Goal: Task Accomplishment & Management: Manage account settings

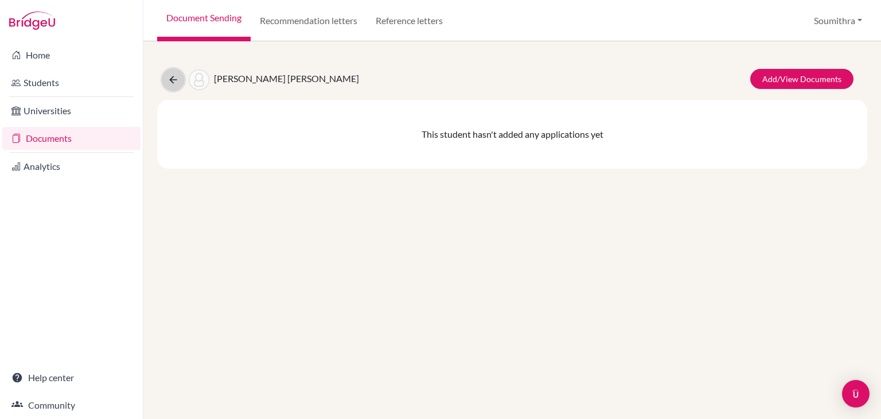
click at [173, 77] on icon at bounding box center [172, 79] width 11 height 11
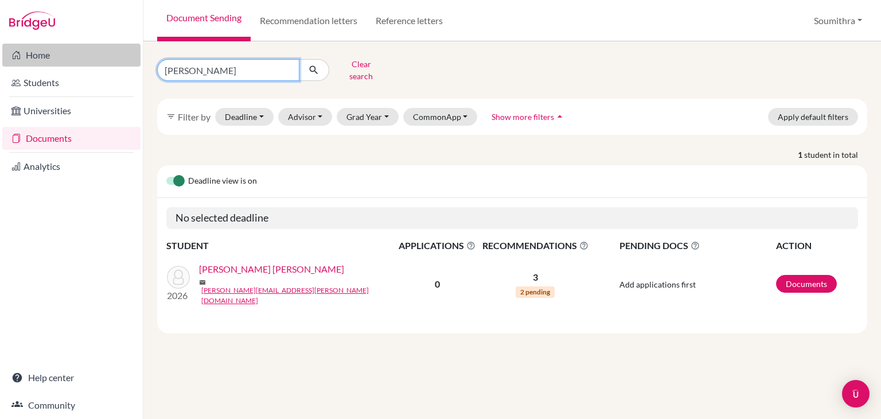
drag, startPoint x: 216, startPoint y: 61, endPoint x: 118, endPoint y: 63, distance: 97.5
click at [118, 63] on div "Home Students Universities Documents Analytics Help center Community Document S…" at bounding box center [440, 209] width 881 height 419
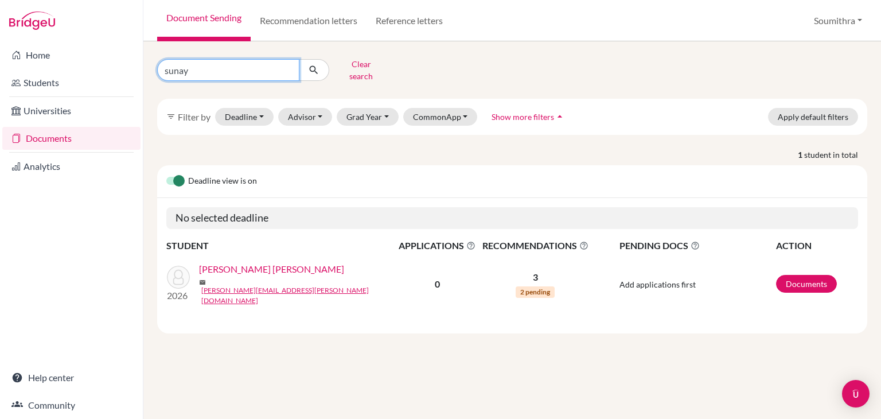
type input "sunay"
click at [313, 69] on icon "submit" at bounding box center [313, 69] width 11 height 11
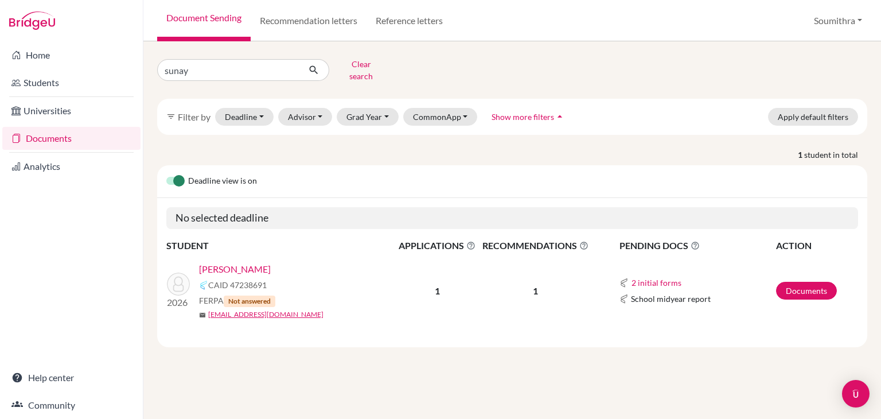
click at [243, 262] on link "Mittal, Sunay" at bounding box center [235, 269] width 72 height 14
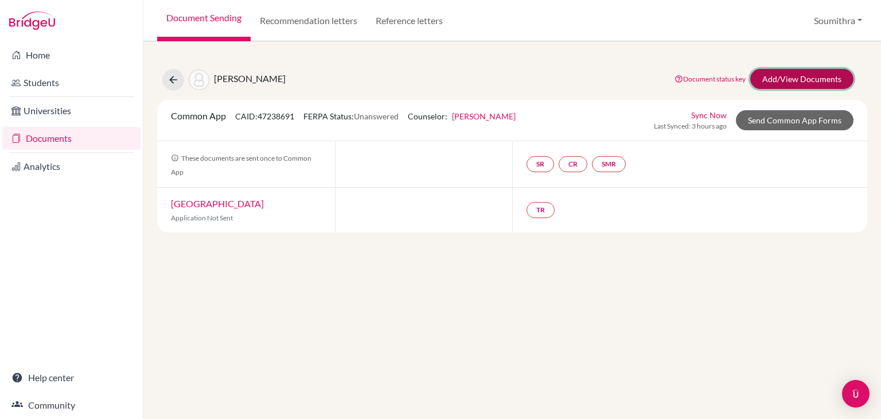
click at [797, 76] on link "Add/View Documents" at bounding box center [801, 79] width 103 height 20
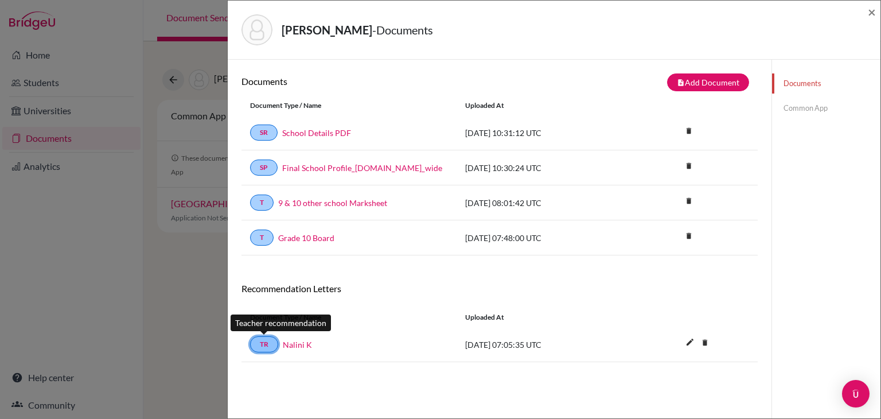
click at [267, 344] on link "TR" at bounding box center [264, 344] width 28 height 16
click at [869, 15] on span "×" at bounding box center [872, 11] width 8 height 17
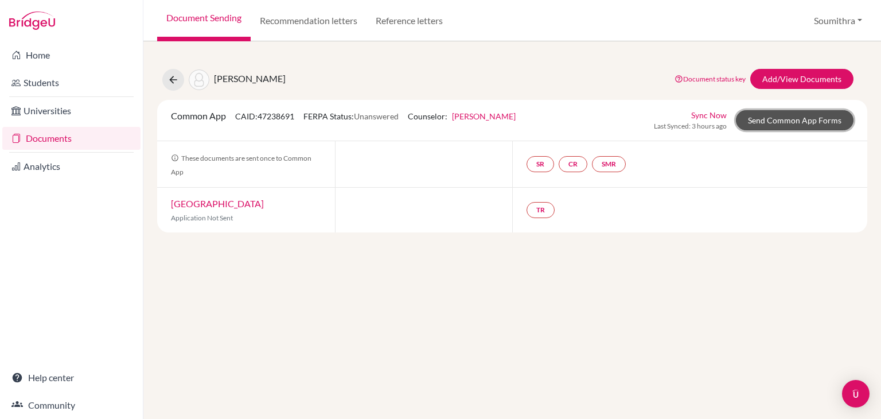
click at [785, 122] on link "Send Common App Forms" at bounding box center [795, 120] width 118 height 20
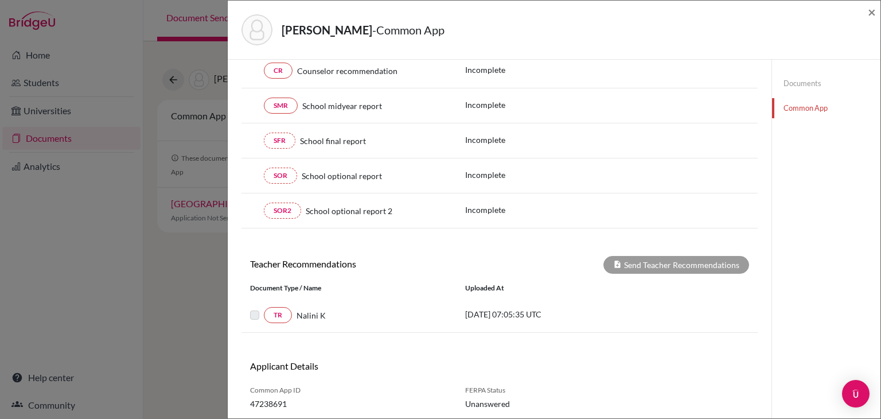
scroll to position [245, 0]
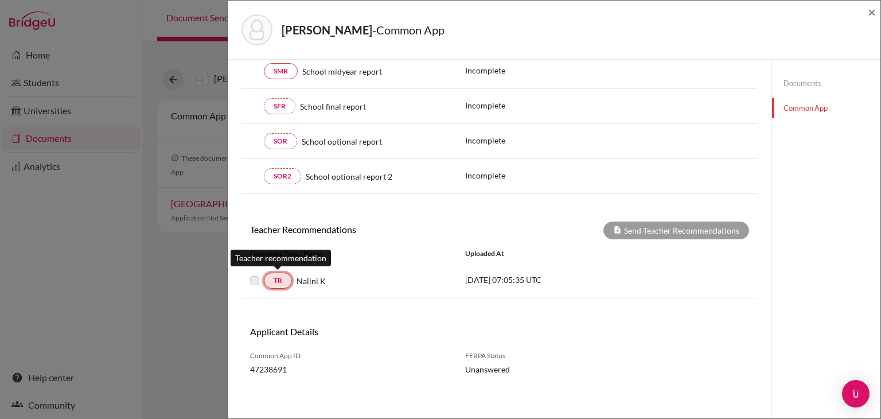
click at [282, 279] on link "TR" at bounding box center [278, 280] width 28 height 16
click at [872, 12] on span "×" at bounding box center [872, 11] width 8 height 17
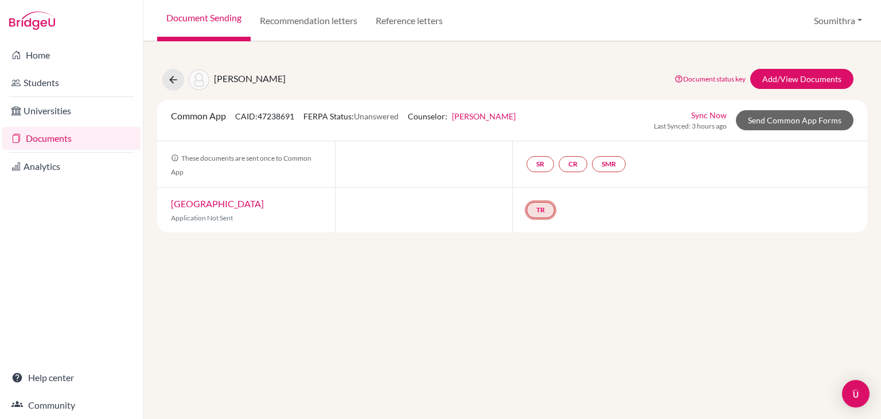
click at [532, 210] on link "TR" at bounding box center [540, 210] width 28 height 16
click at [545, 171] on h3 "Teacher recommendation" at bounding box center [540, 167] width 114 height 21
click at [782, 90] on div "Document status key TR Requirement. Document not uploaded yet. TR Document uplo…" at bounding box center [761, 80] width 201 height 22
click at [779, 81] on link "Add/View Documents" at bounding box center [801, 79] width 103 height 20
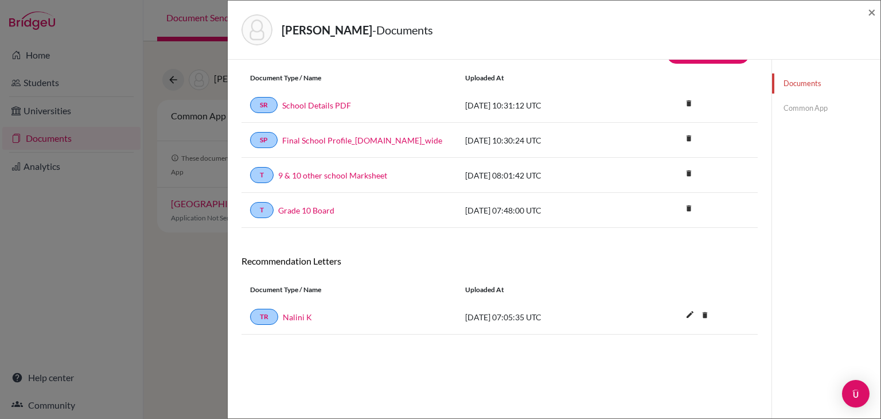
scroll to position [27, 0]
click at [296, 321] on link "Nalini K" at bounding box center [297, 317] width 29 height 12
click at [269, 315] on link "TR" at bounding box center [264, 317] width 28 height 16
click at [872, 12] on span "×" at bounding box center [872, 11] width 8 height 17
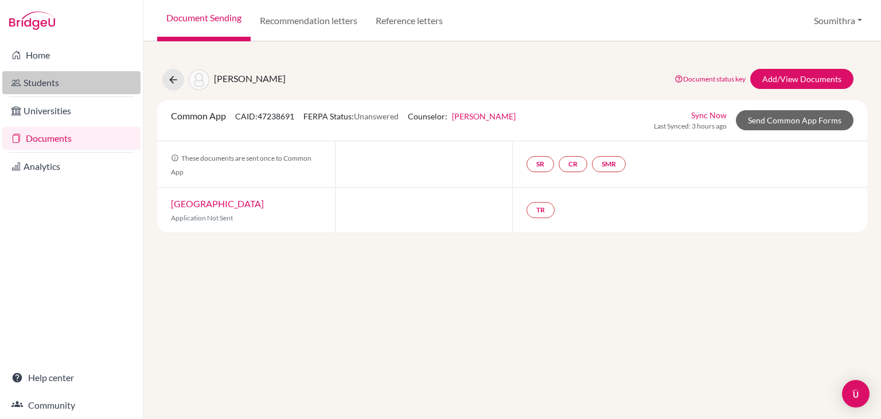
click at [28, 87] on link "Students" at bounding box center [71, 82] width 138 height 23
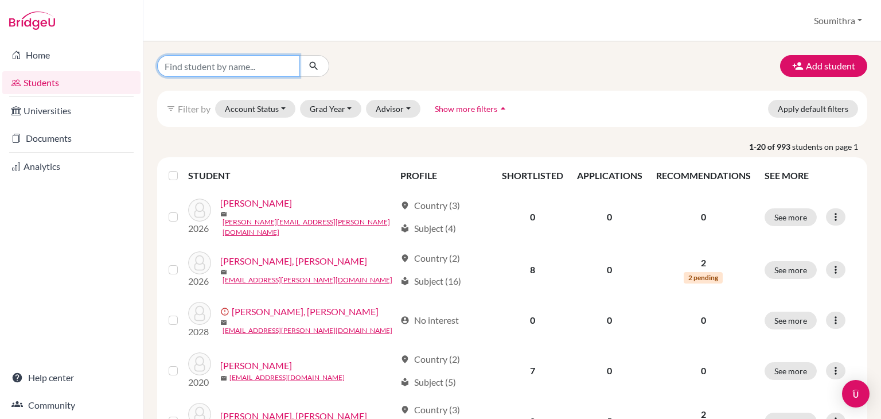
click at [239, 63] on input "Find student by name..." at bounding box center [228, 66] width 142 height 22
type input "tiana"
click at [315, 67] on icon "submit" at bounding box center [313, 65] width 11 height 11
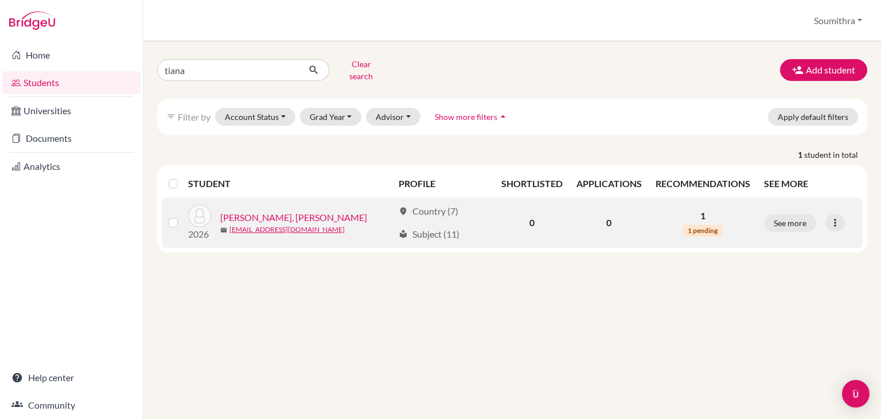
click at [294, 210] on link "Muthanna Machianda, Tiana" at bounding box center [293, 217] width 147 height 14
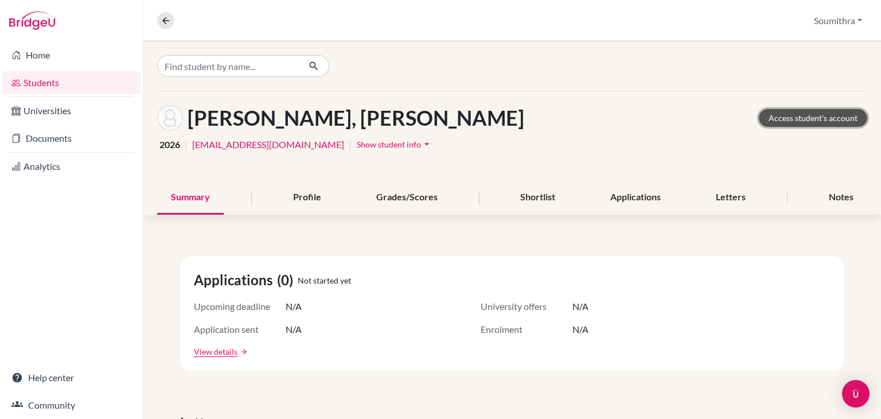
click at [795, 117] on link "Access student's account" at bounding box center [813, 118] width 108 height 18
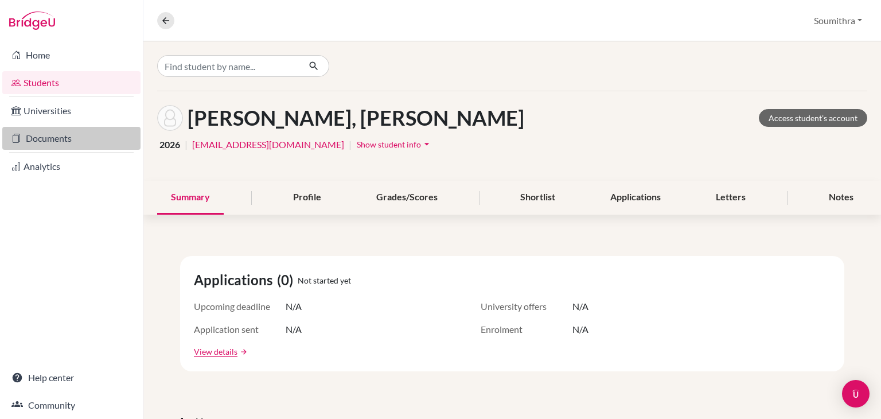
click at [52, 139] on link "Documents" at bounding box center [71, 138] width 138 height 23
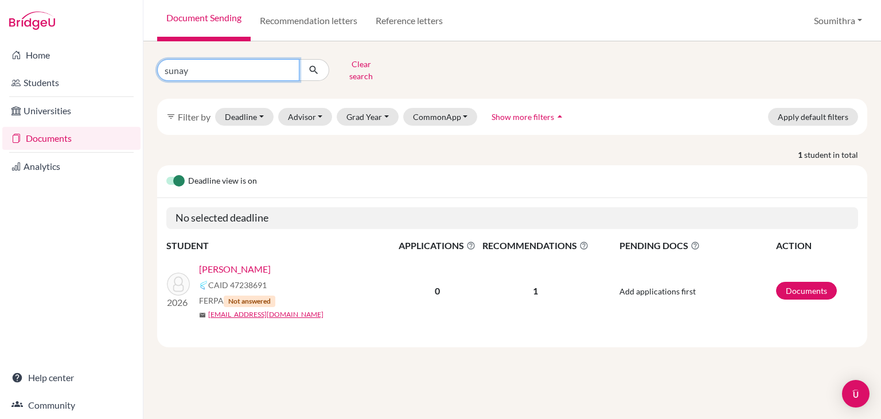
drag, startPoint x: 219, startPoint y: 67, endPoint x: 158, endPoint y: 72, distance: 60.4
click at [158, 72] on input "sunay" at bounding box center [228, 70] width 142 height 22
type input "daksh"
click at [321, 65] on button "submit" at bounding box center [314, 70] width 30 height 22
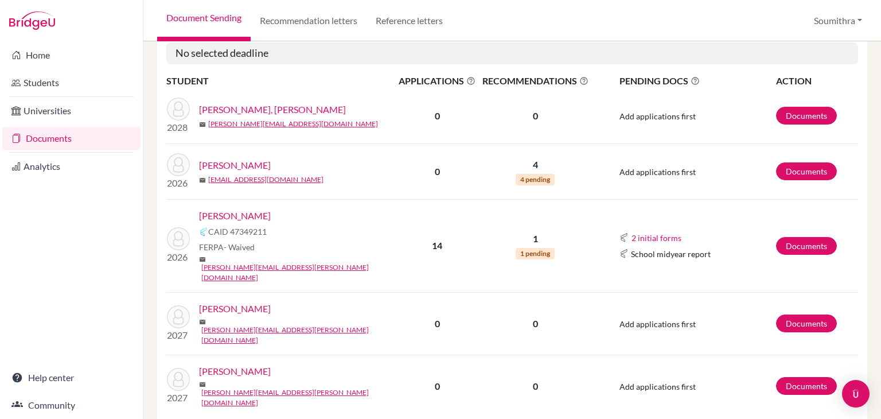
scroll to position [169, 0]
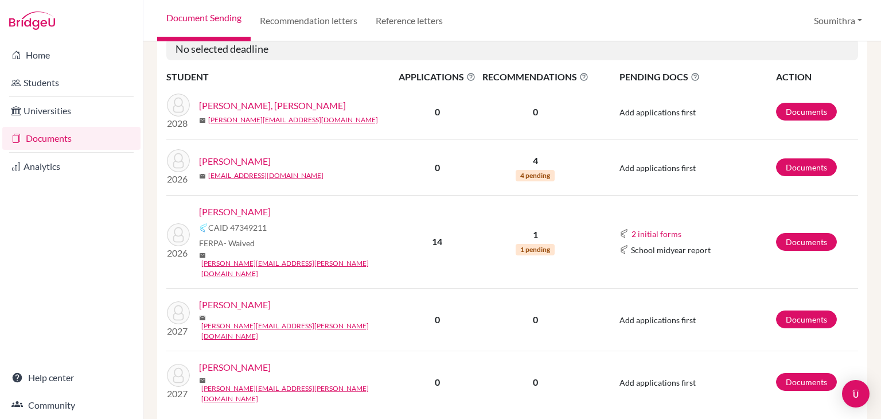
click at [254, 205] on link "[PERSON_NAME]" at bounding box center [235, 212] width 72 height 14
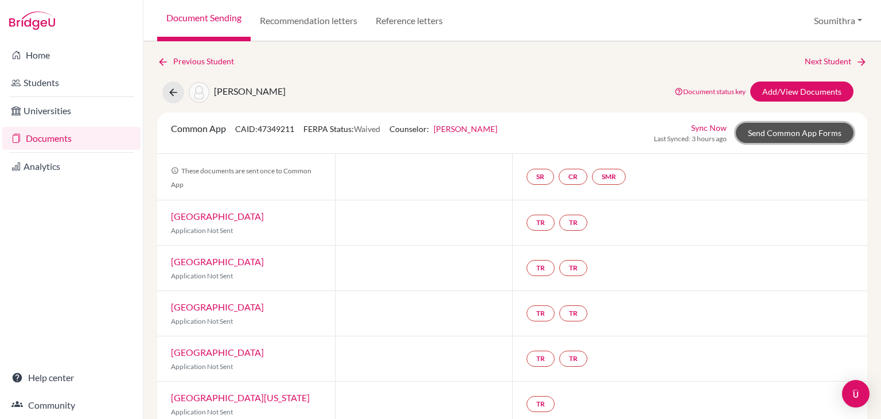
click at [785, 132] on link "Send Common App Forms" at bounding box center [795, 133] width 118 height 20
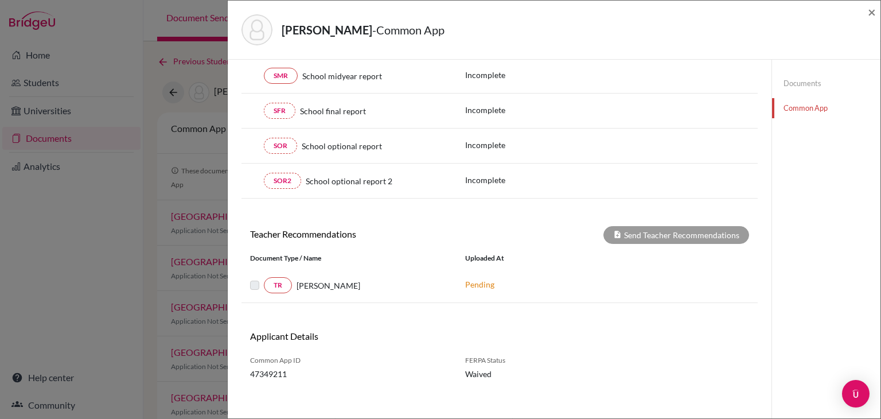
scroll to position [227, 0]
click at [872, 14] on span "×" at bounding box center [872, 11] width 8 height 17
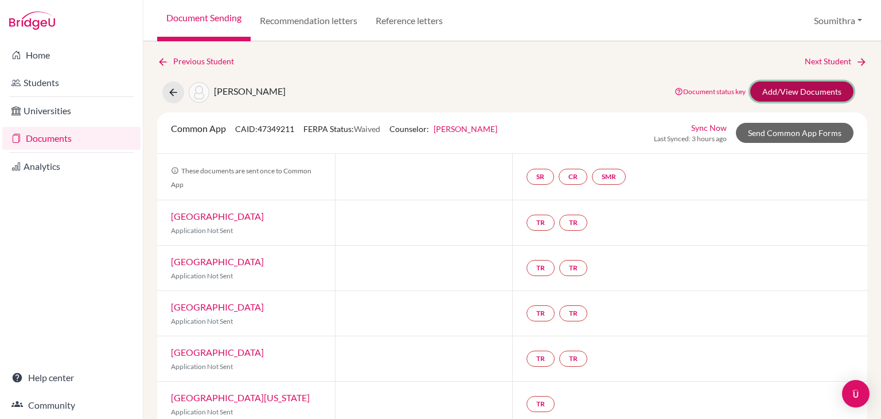
click at [779, 93] on link "Add/View Documents" at bounding box center [801, 91] width 103 height 20
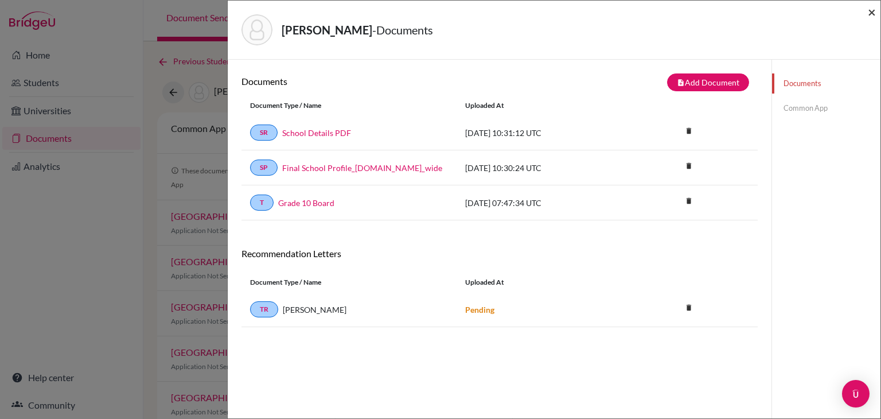
click at [869, 13] on span "×" at bounding box center [872, 11] width 8 height 17
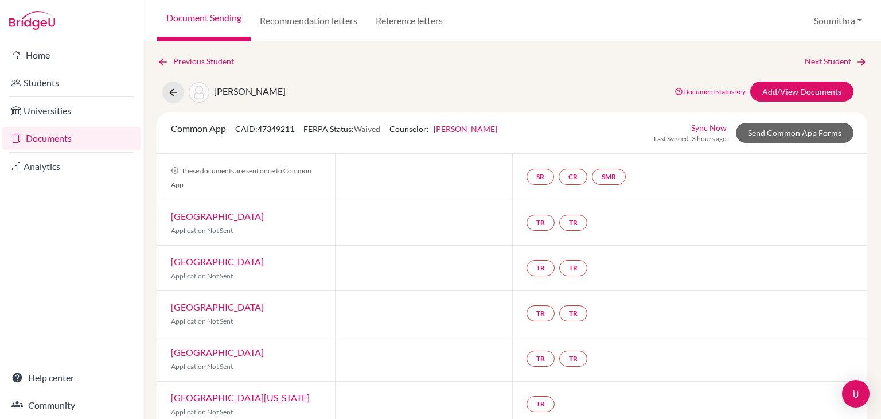
click at [206, 20] on link "Document Sending" at bounding box center [203, 20] width 93 height 41
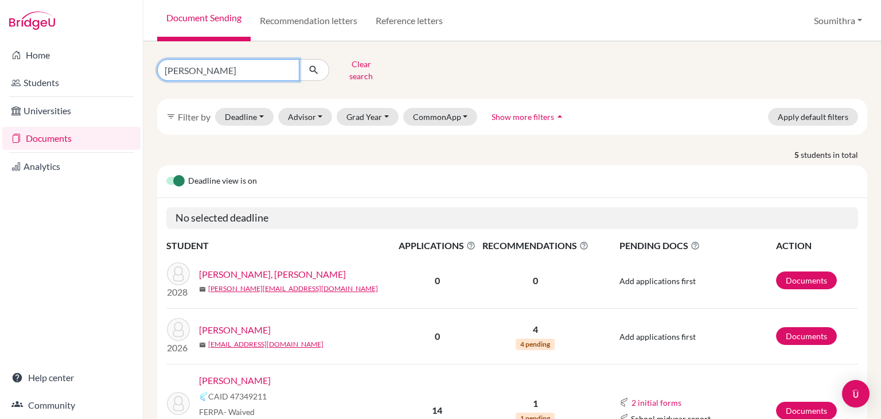
drag, startPoint x: 224, startPoint y: 65, endPoint x: 144, endPoint y: 70, distance: 79.9
click at [144, 70] on div "daksh Clear search filter_list Filter by Deadline - Select a date range Or doub…" at bounding box center [512, 229] width 738 height 377
type input "divya"
click at [313, 65] on icon "submit" at bounding box center [313, 69] width 11 height 11
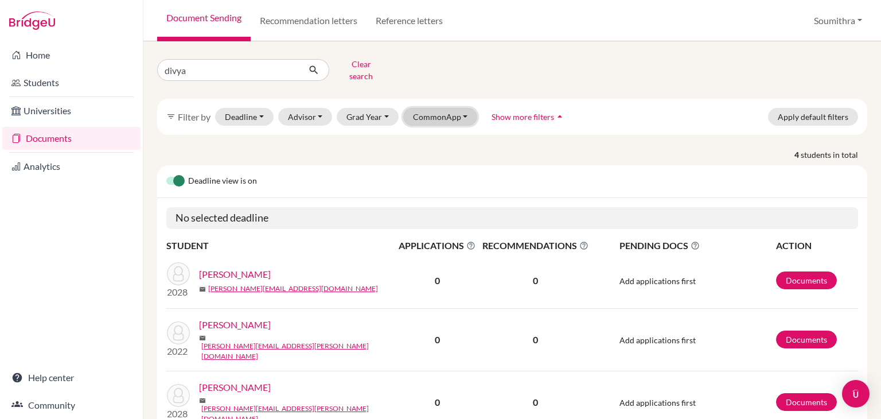
click at [430, 112] on button "CommonApp" at bounding box center [440, 117] width 75 height 18
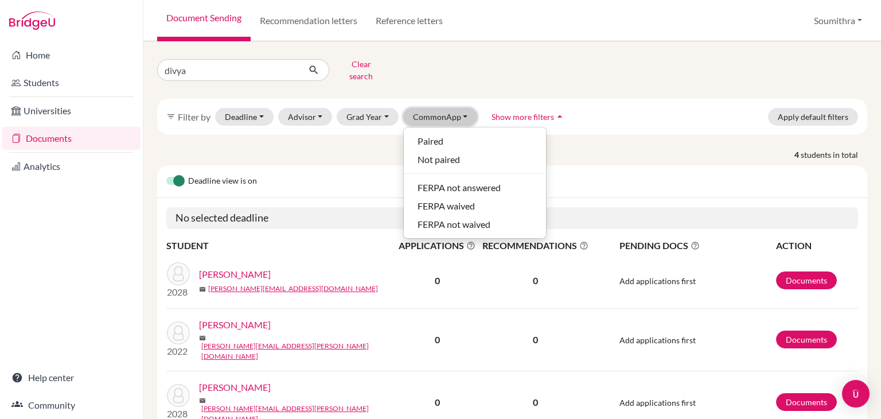
click at [457, 111] on button "CommonApp" at bounding box center [440, 117] width 75 height 18
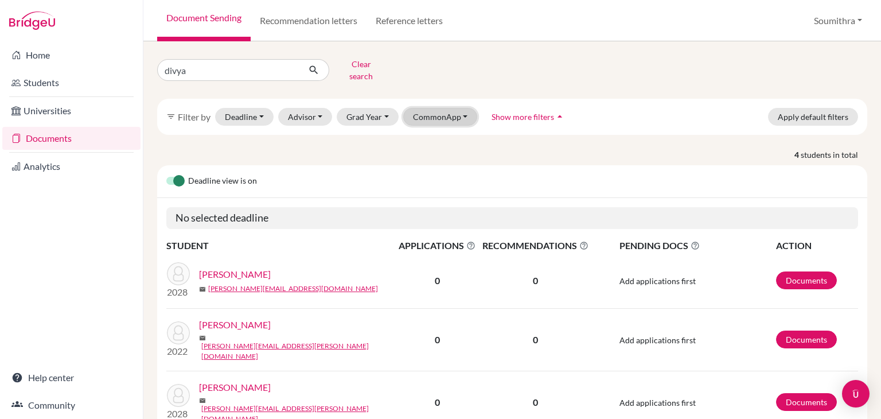
click at [457, 111] on button "CommonApp" at bounding box center [440, 117] width 75 height 18
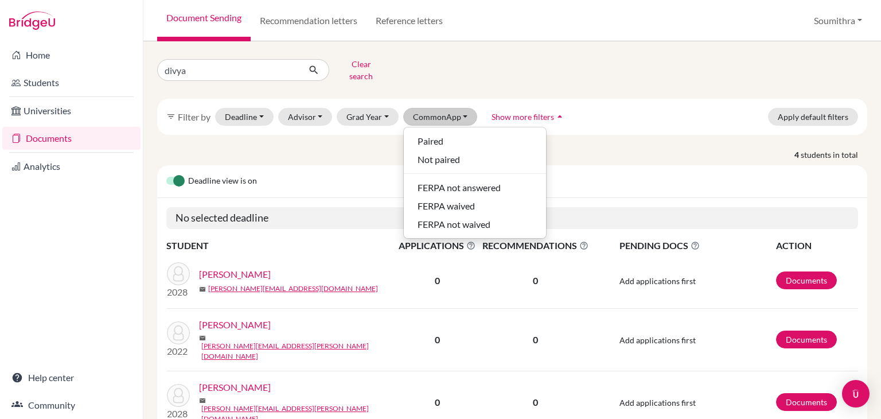
click at [378, 139] on div "divya Clear search filter_list Filter by Deadline - Select a date range Or doub…" at bounding box center [512, 281] width 710 height 452
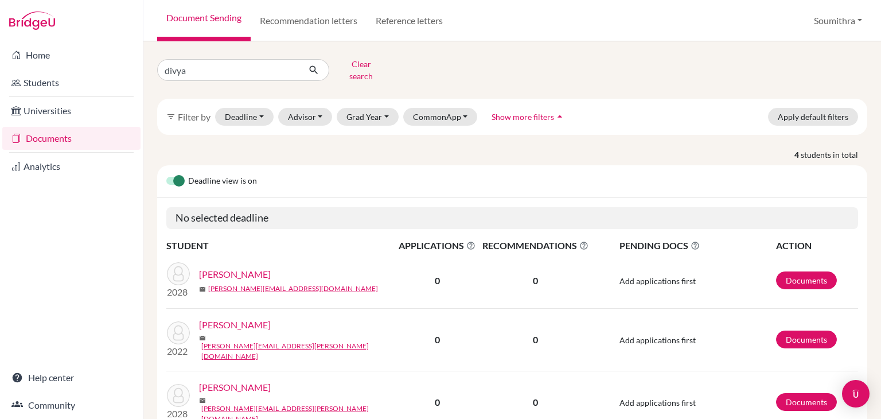
click at [192, 111] on span "Filter by" at bounding box center [194, 116] width 33 height 11
click at [173, 112] on icon "filter_list" at bounding box center [170, 116] width 9 height 9
click at [420, 108] on button "CommonApp" at bounding box center [440, 117] width 75 height 18
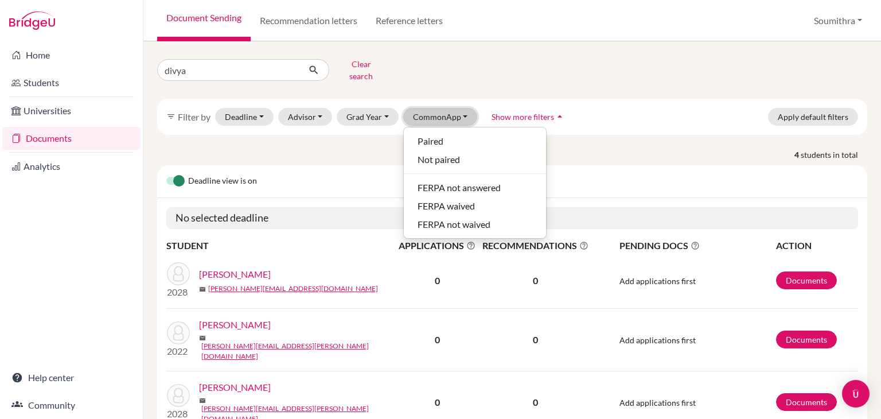
click at [439, 108] on button "CommonApp" at bounding box center [440, 117] width 75 height 18
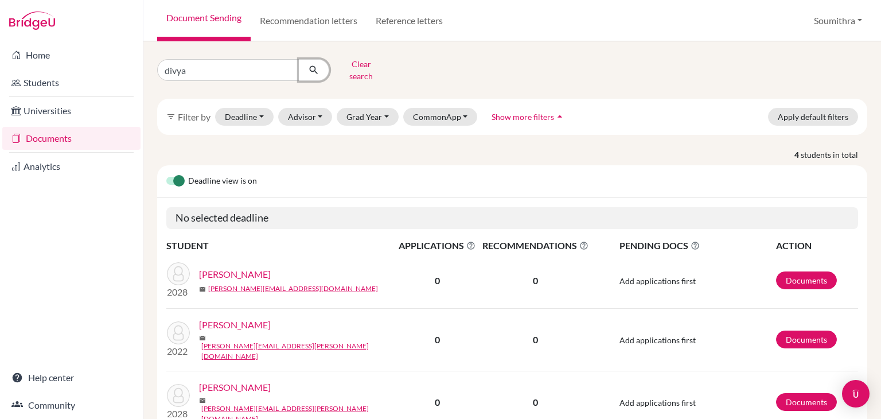
click at [319, 68] on icon "submit" at bounding box center [313, 69] width 11 height 11
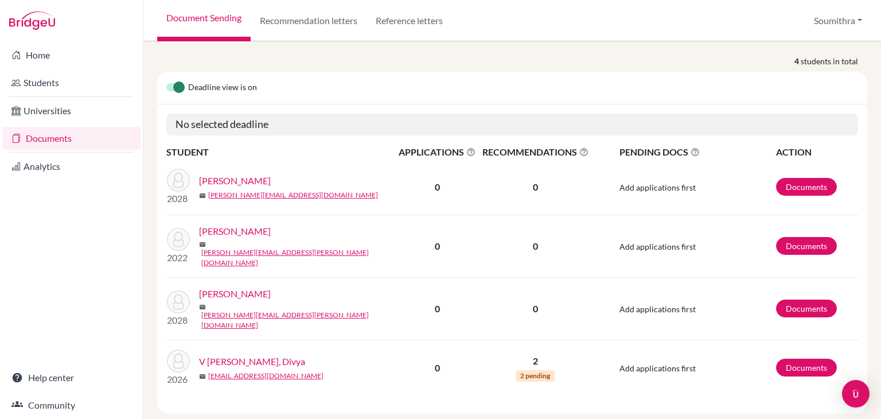
click at [278, 354] on link "V [PERSON_NAME], Divya" at bounding box center [252, 361] width 106 height 14
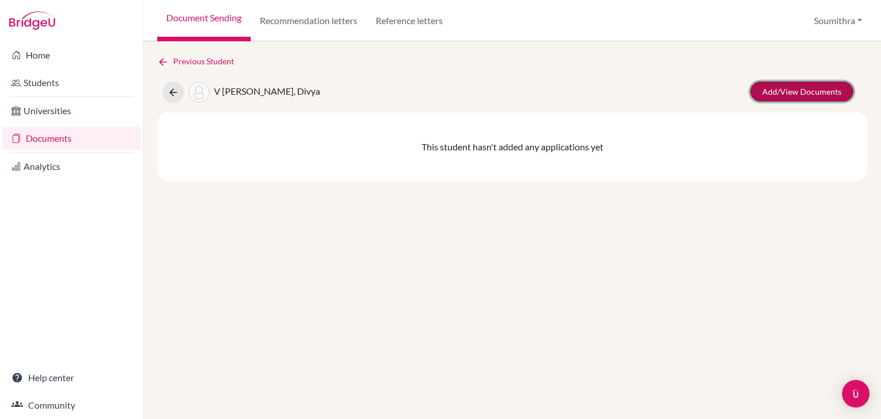
click at [803, 89] on link "Add/View Documents" at bounding box center [801, 91] width 103 height 20
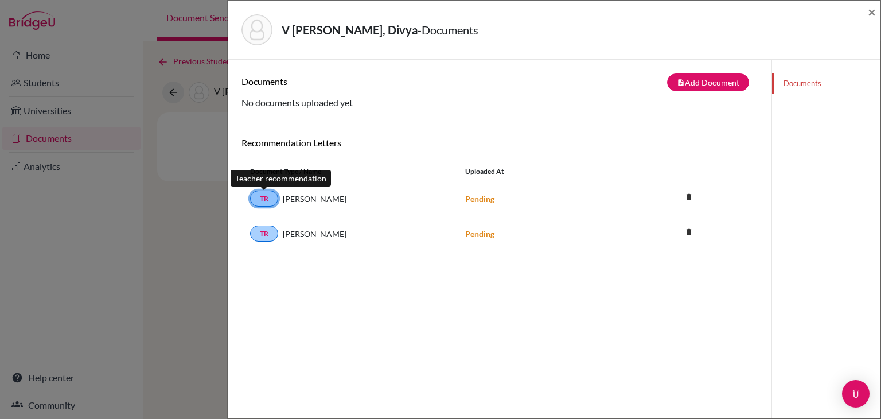
click at [265, 199] on link "TR" at bounding box center [264, 198] width 28 height 16
click at [299, 200] on span "[PERSON_NAME]" at bounding box center [315, 199] width 64 height 12
click at [259, 197] on link "TR" at bounding box center [264, 198] width 28 height 16
